Goal: Task Accomplishment & Management: Manage account settings

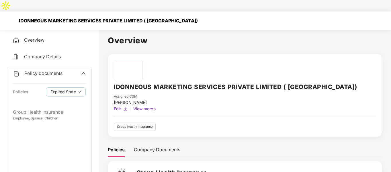
scroll to position [25, 0]
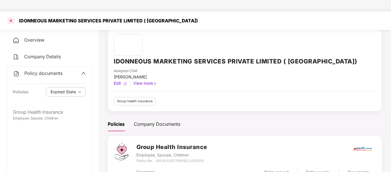
click at [8, 16] on div at bounding box center [10, 20] width 9 height 9
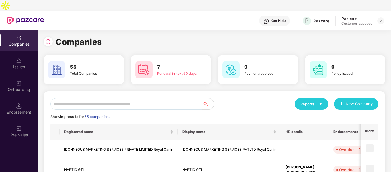
click at [125, 98] on input "text" at bounding box center [126, 103] width 152 height 11
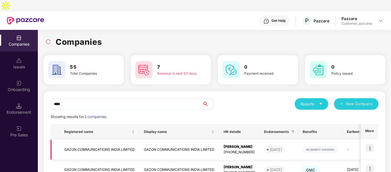
scroll to position [29, 0]
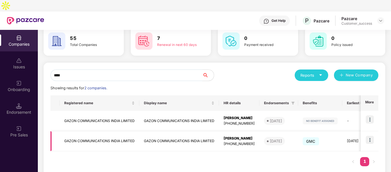
type input "****"
click at [369, 135] on img at bounding box center [369, 139] width 8 height 8
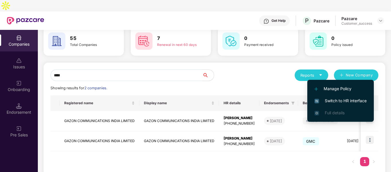
click at [324, 98] on span "Switch to HR interface" at bounding box center [340, 100] width 52 height 6
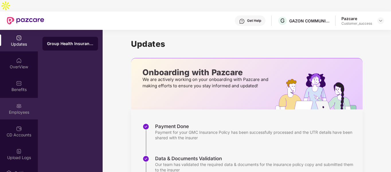
click at [16, 98] on div "Employees" at bounding box center [19, 108] width 38 height 21
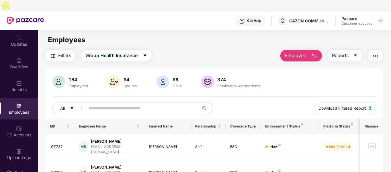
click at [163, 104] on input "text" at bounding box center [139, 108] width 103 height 9
paste input "*"
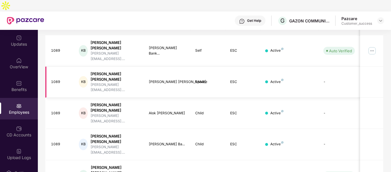
scroll to position [139, 0]
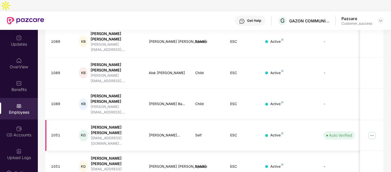
type input "******"
click at [373, 131] on img at bounding box center [371, 135] width 9 height 9
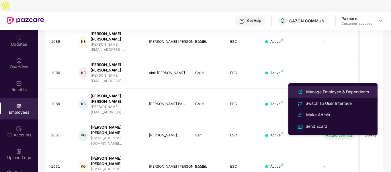
click at [338, 90] on div "Manage Employee & Dependents" at bounding box center [337, 91] width 65 height 6
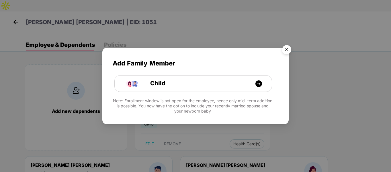
click at [286, 46] on img "Close" at bounding box center [286, 50] width 16 height 16
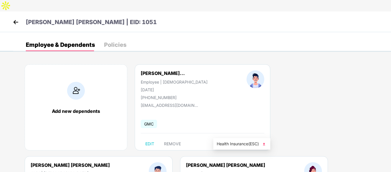
click at [236, 142] on span "Health Card(s)" at bounding box center [246, 143] width 27 height 3
click at [268, 144] on li "Health Insurance(ESC)" at bounding box center [241, 143] width 57 height 9
